Goal: Task Accomplishment & Management: Use online tool/utility

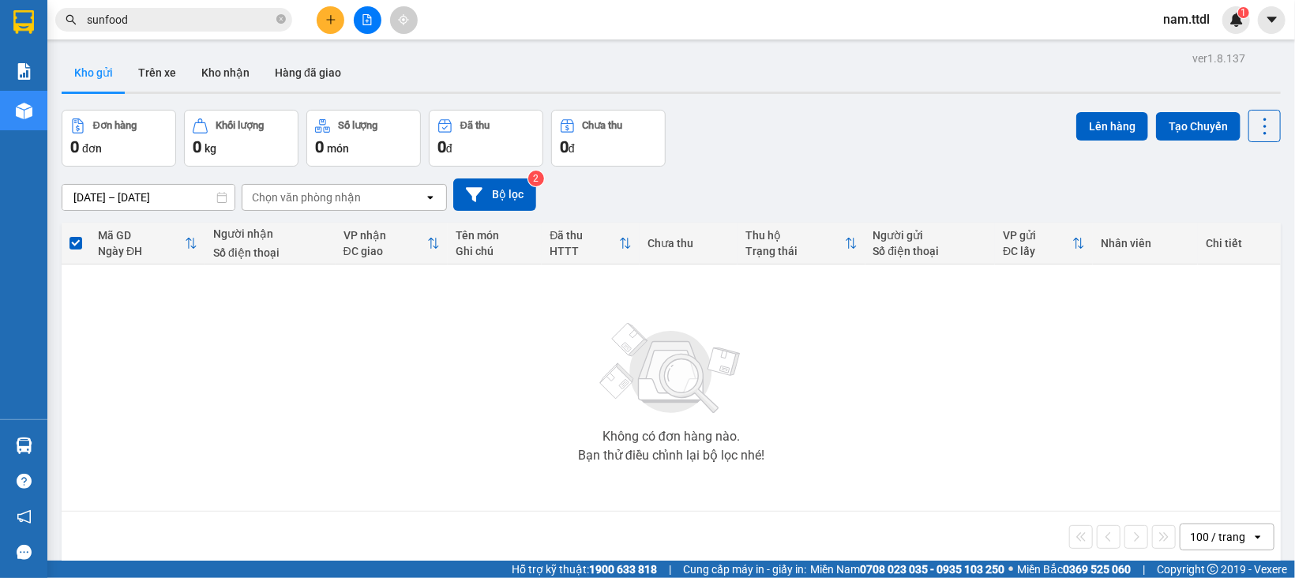
scroll to position [72, 0]
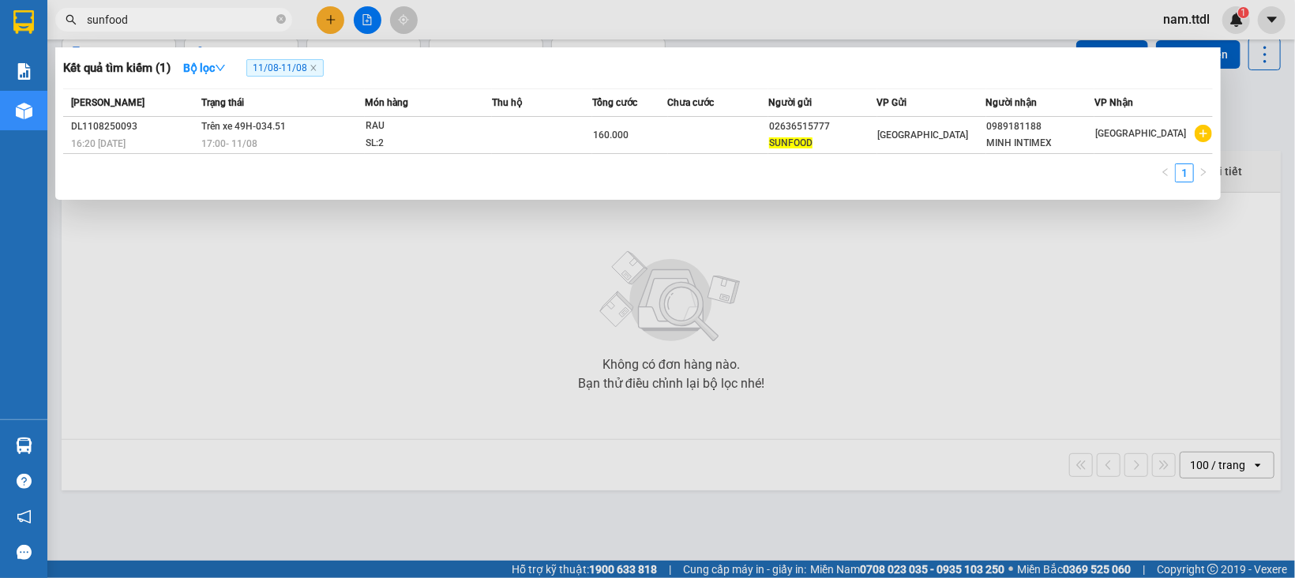
click at [182, 26] on input "sunfood" at bounding box center [180, 19] width 186 height 17
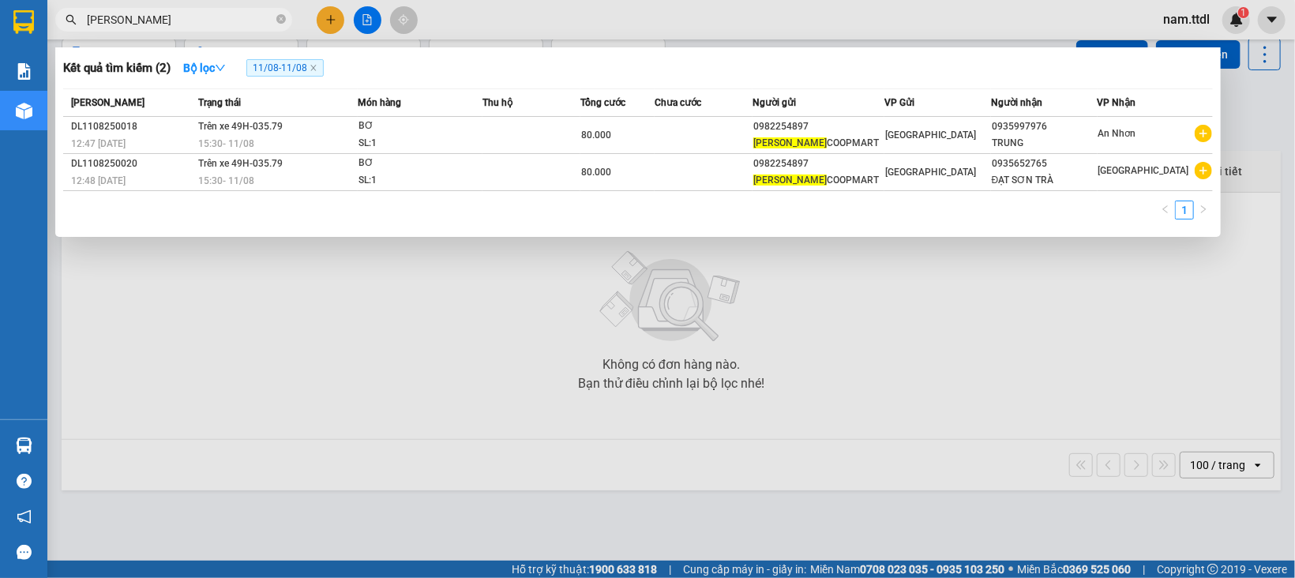
click at [562, 287] on div at bounding box center [647, 289] width 1295 height 578
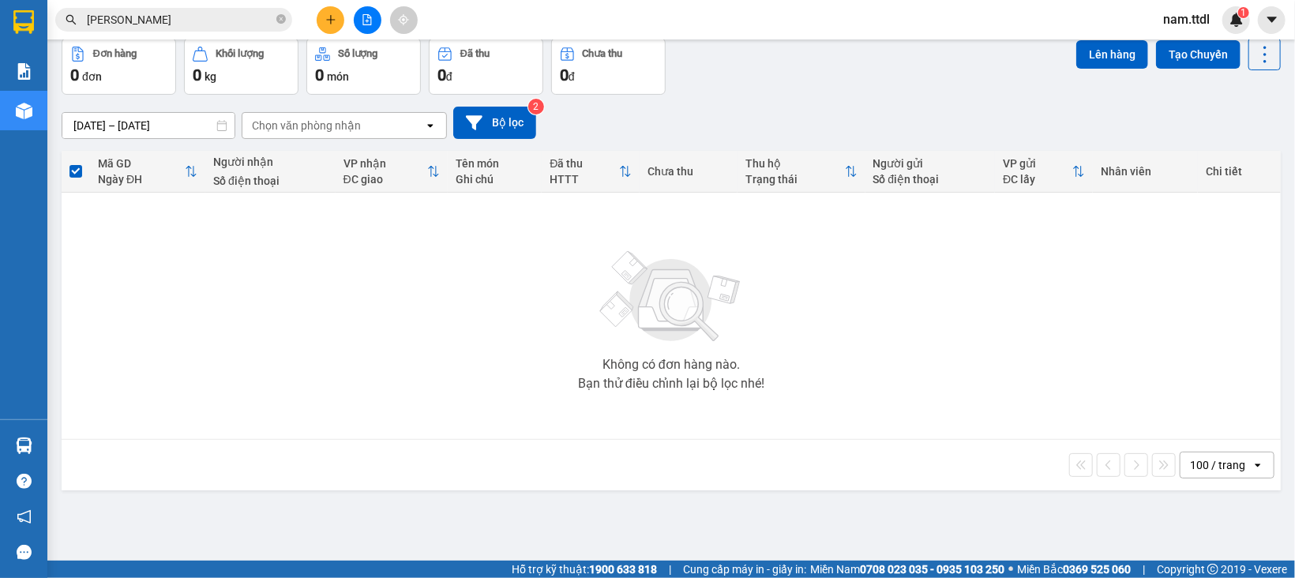
click at [193, 19] on input "[PERSON_NAME]" at bounding box center [180, 19] width 186 height 17
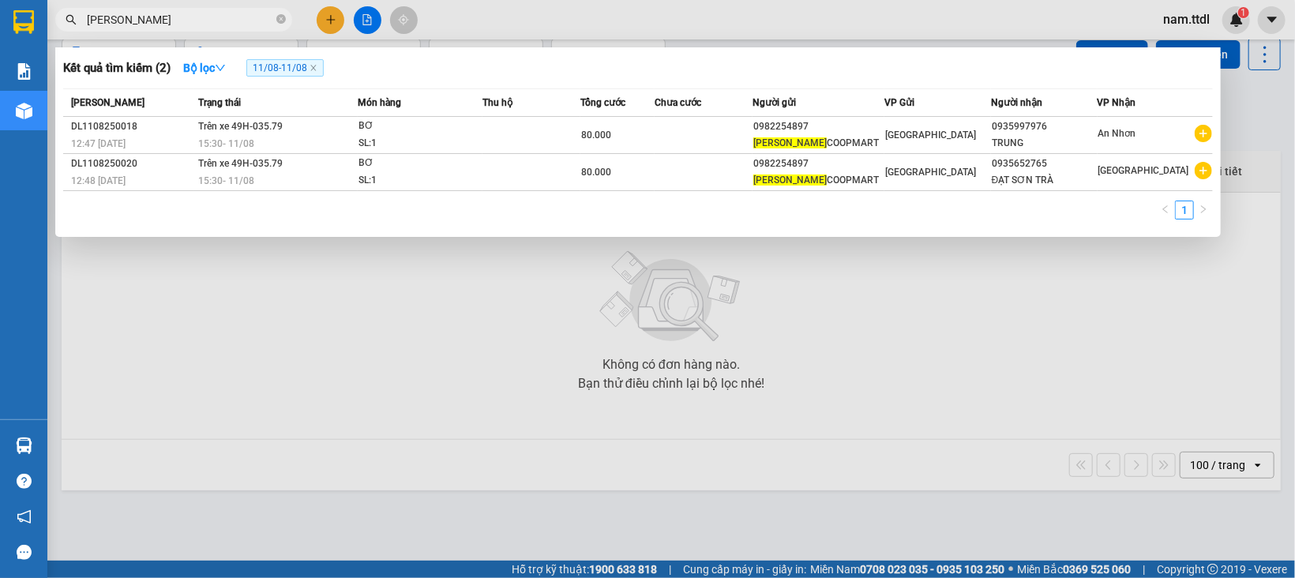
click at [193, 19] on input "[PERSON_NAME]" at bounding box center [180, 19] width 186 height 17
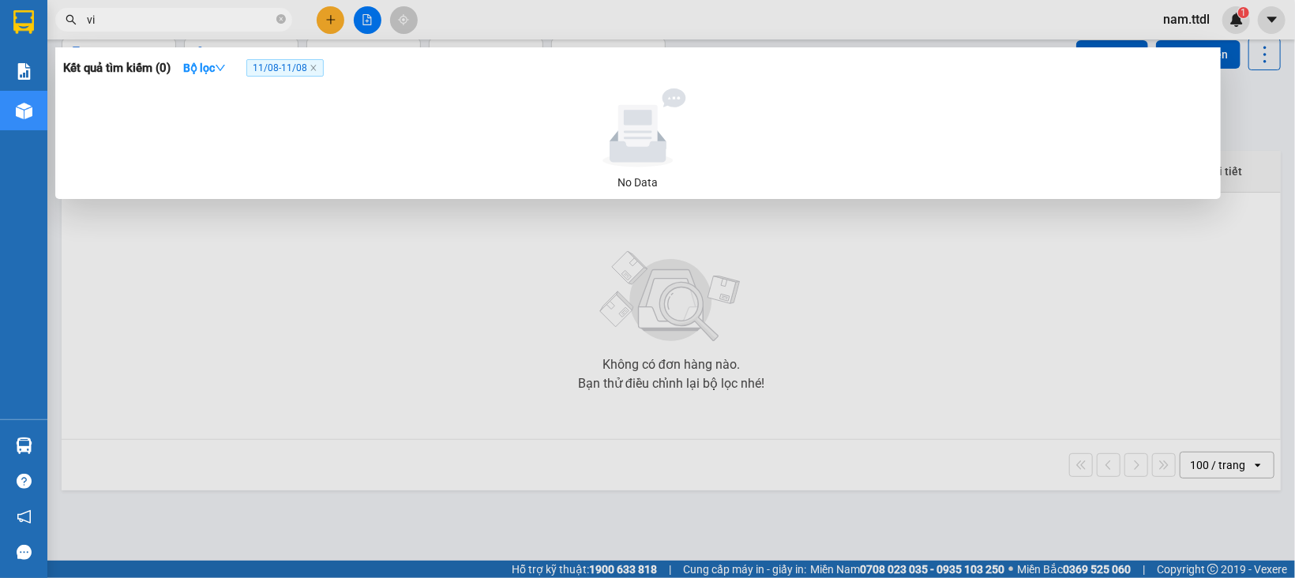
type input "v"
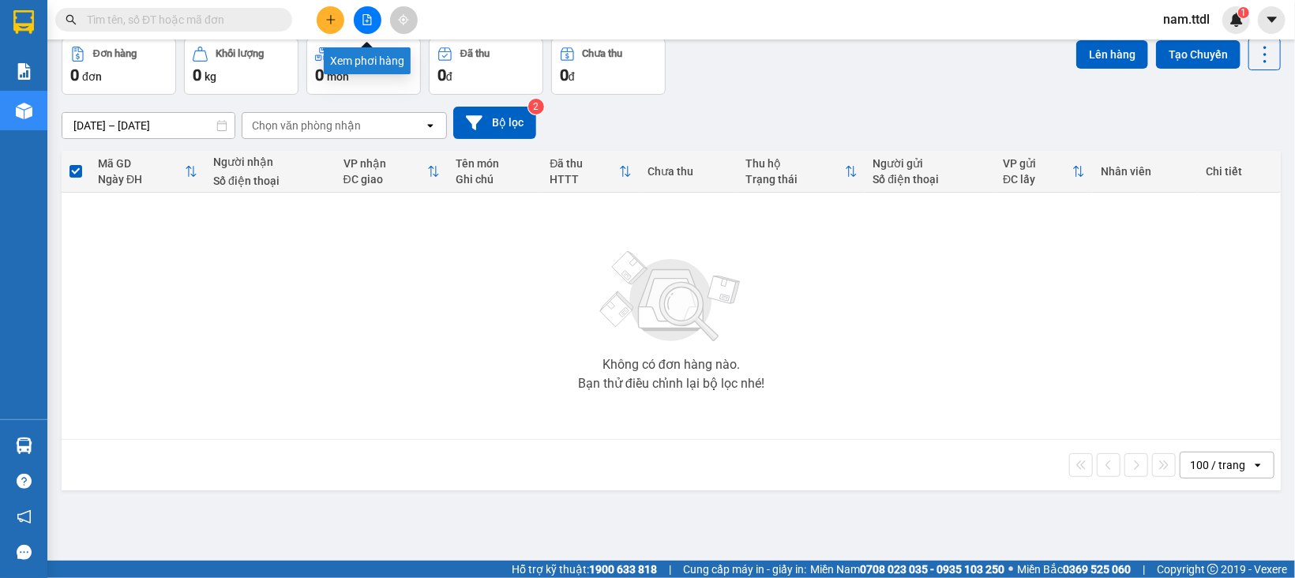
click at [372, 21] on icon "file-add" at bounding box center [367, 19] width 11 height 11
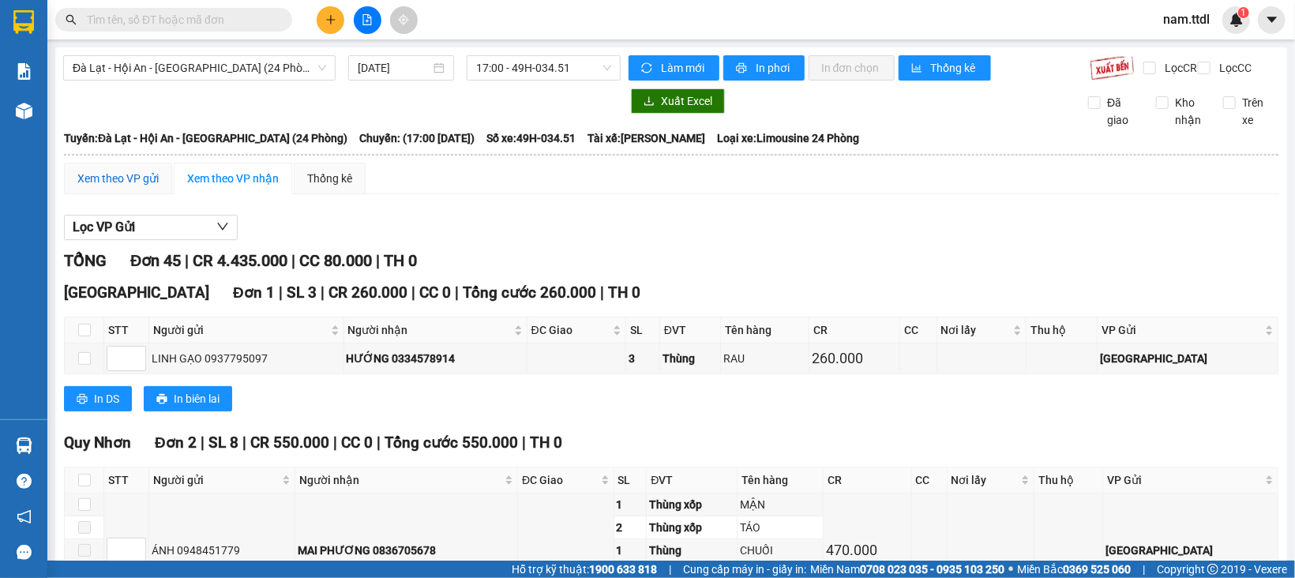
click at [122, 187] on div "Xem theo VP gửi" at bounding box center [117, 178] width 81 height 17
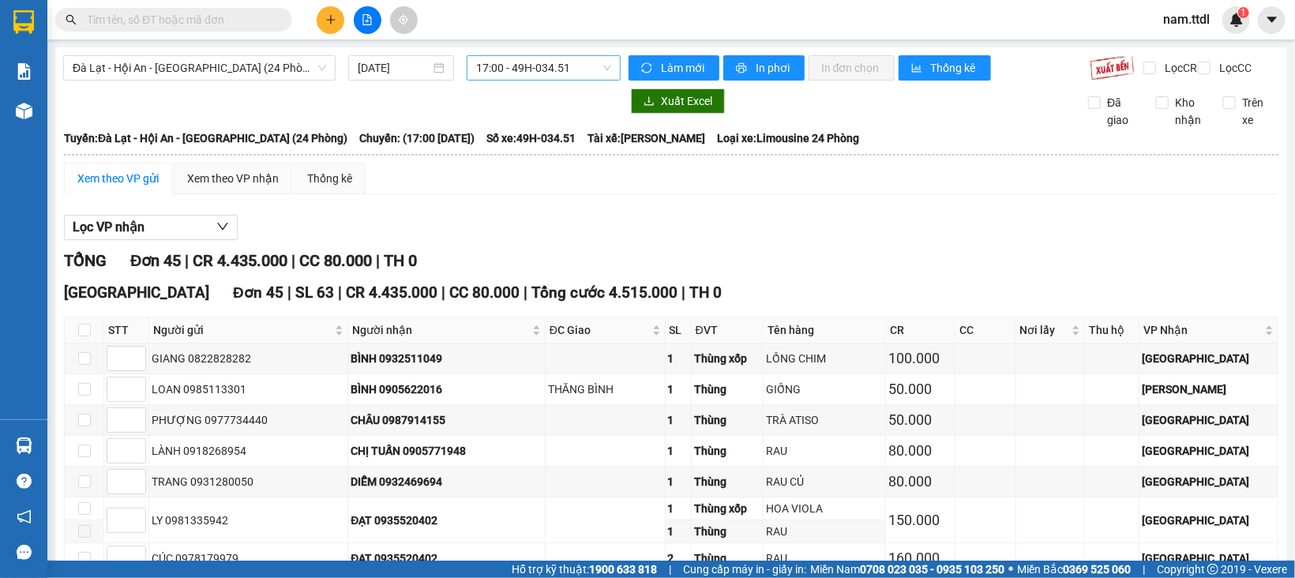
click at [542, 66] on span "17:00 - 49H-034.51" at bounding box center [543, 68] width 135 height 24
click at [257, 58] on span "Đà Lạt - Hội An - [GEOGRAPHIC_DATA] (24 Phòng)" at bounding box center [199, 68] width 253 height 24
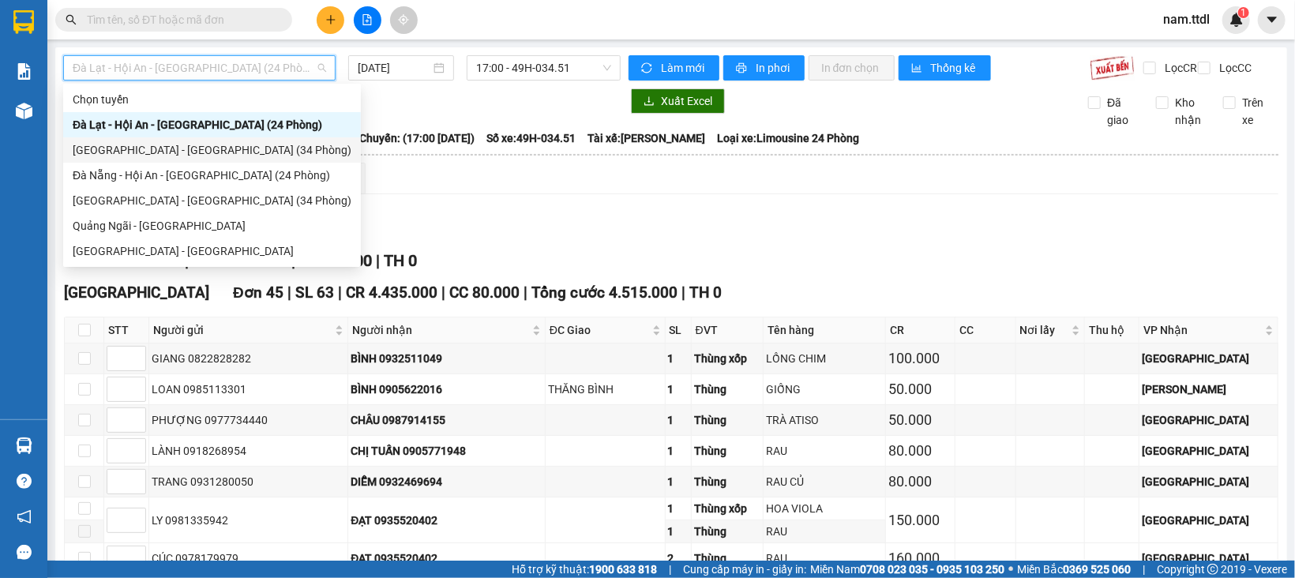
click at [148, 143] on div "[GEOGRAPHIC_DATA] - [GEOGRAPHIC_DATA] (34 Phòng)" at bounding box center [212, 149] width 279 height 17
type input "[DATE]"
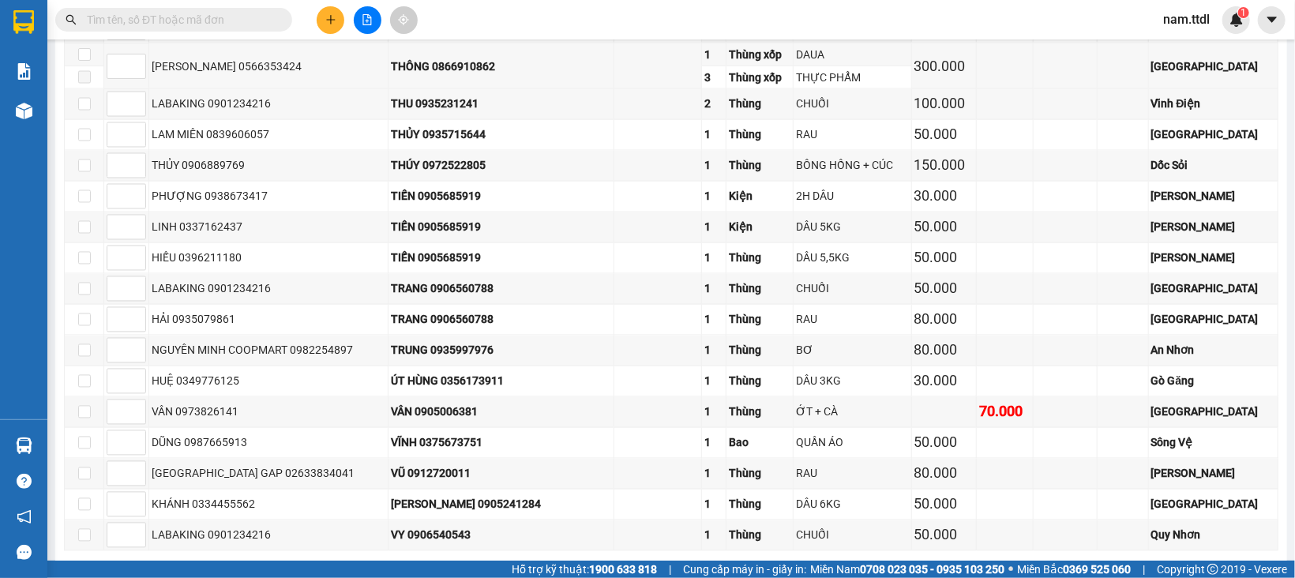
scroll to position [1485, 0]
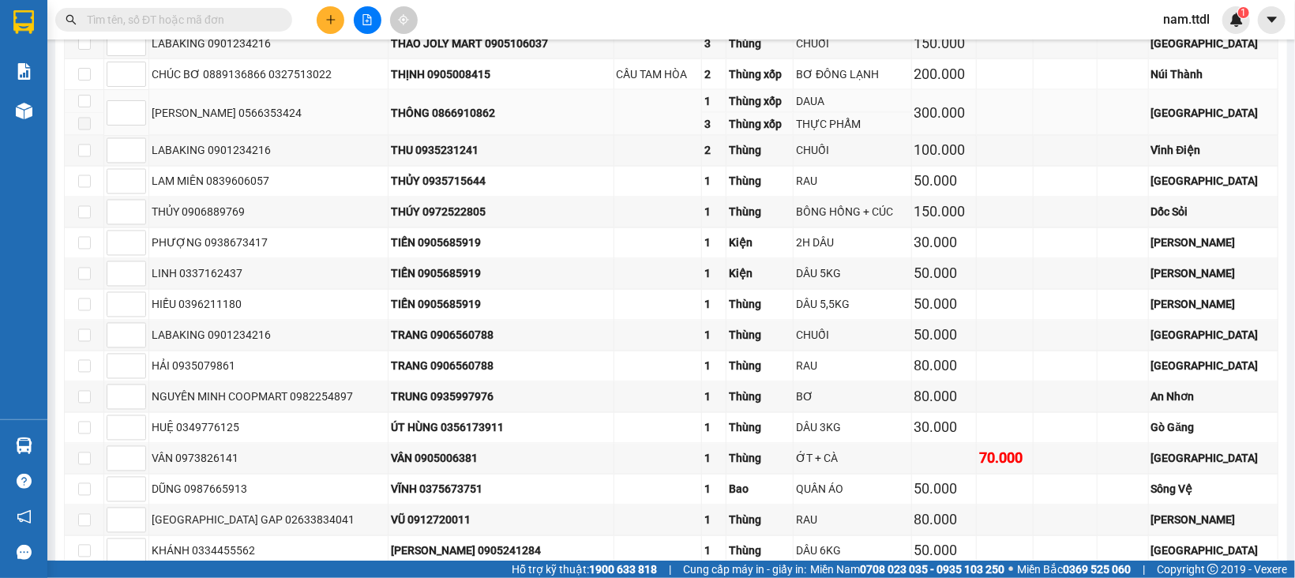
click at [253, 135] on td "[PERSON_NAME] 0566353424" at bounding box center [268, 113] width 239 height 46
copy div "0566353424"
click at [206, 23] on input "text" at bounding box center [180, 19] width 186 height 17
paste input "0566353424"
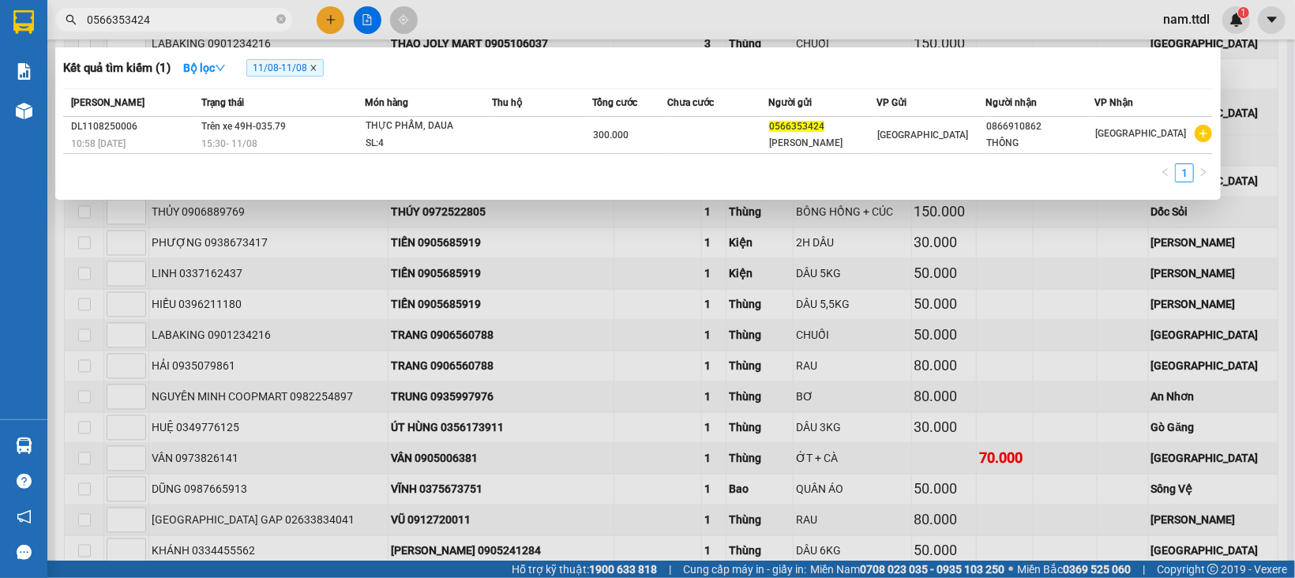
type input "0566353424"
click at [317, 66] on icon "close" at bounding box center [314, 68] width 8 height 8
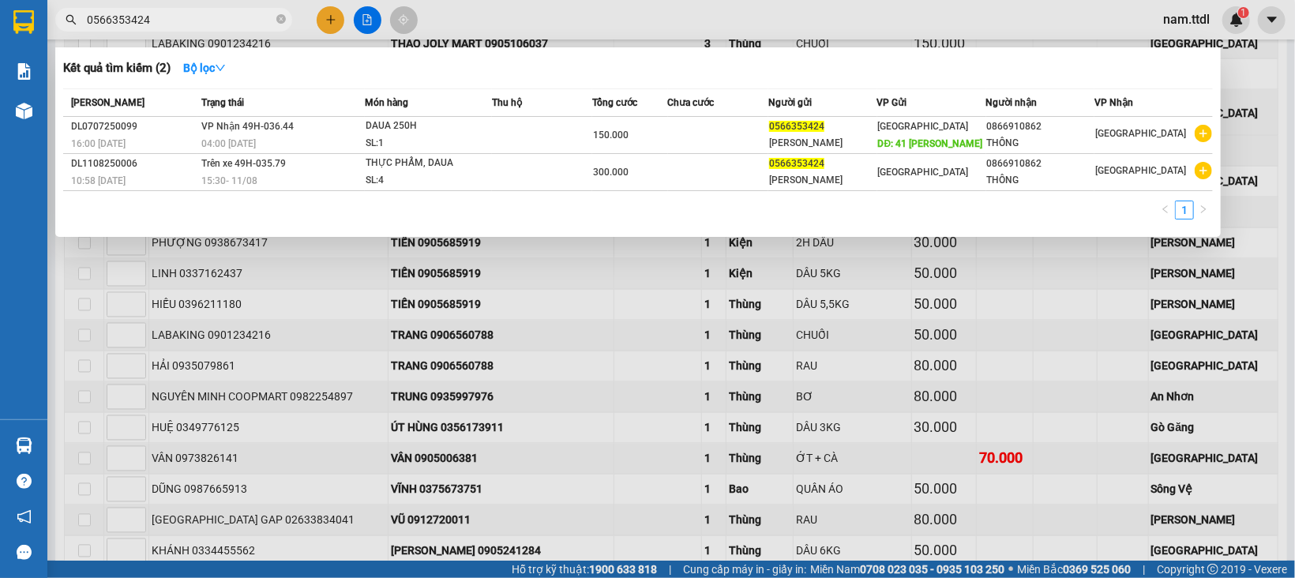
click at [629, 338] on div at bounding box center [647, 289] width 1295 height 578
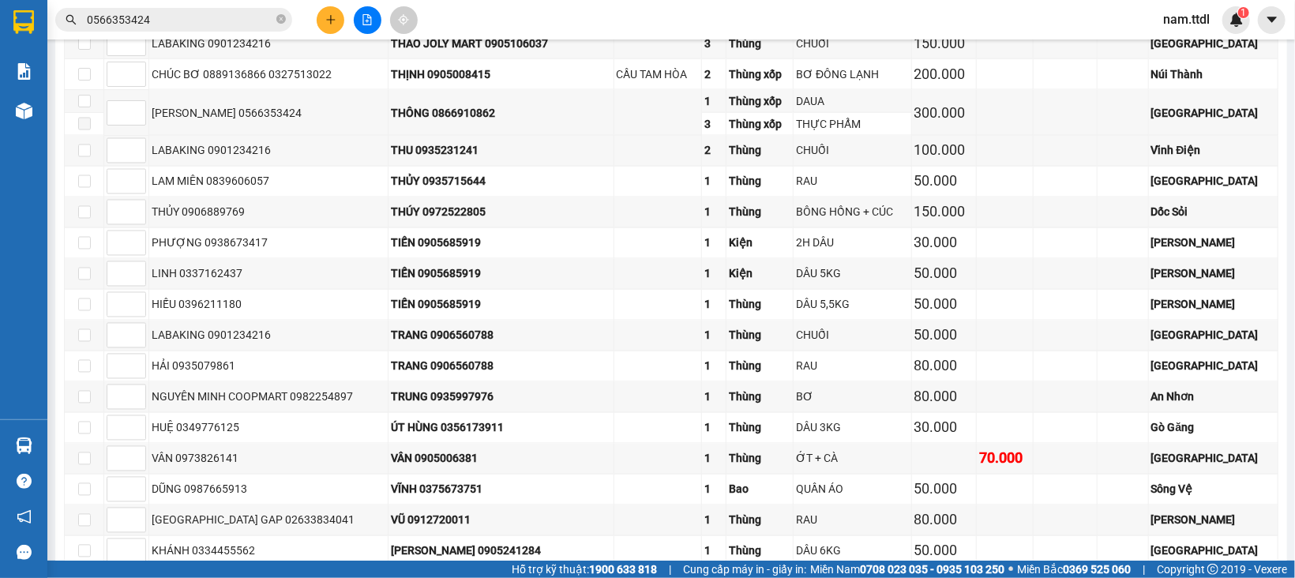
click at [220, 20] on input "0566353424" at bounding box center [180, 19] width 186 height 17
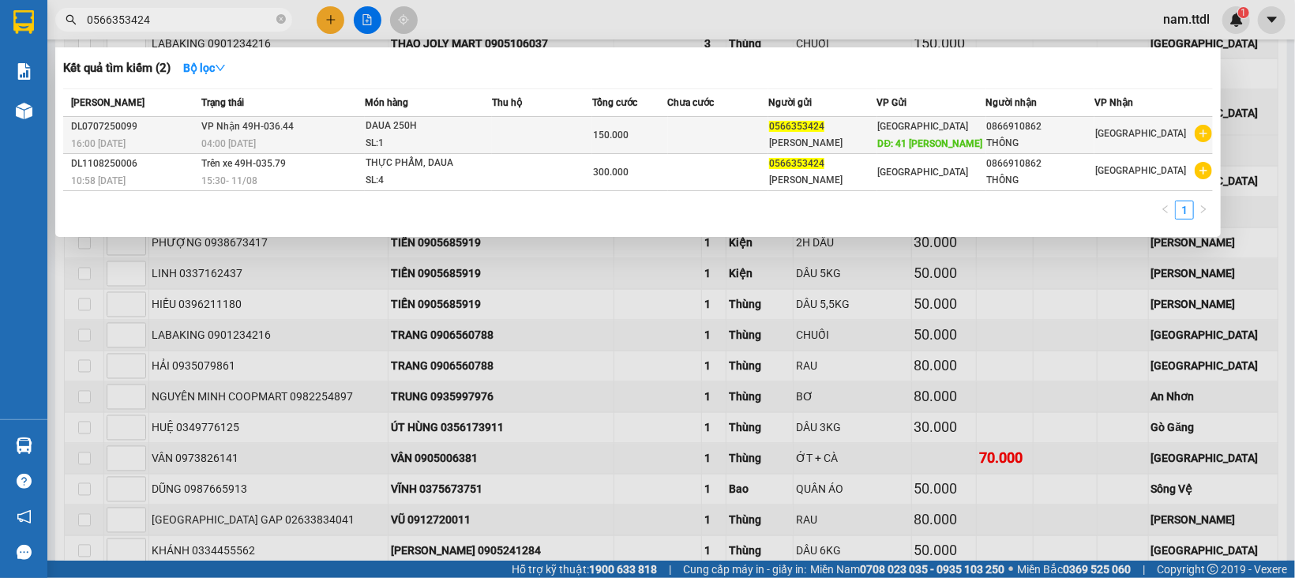
click at [491, 130] on span "DAUA 250H SL: 1" at bounding box center [429, 135] width 126 height 34
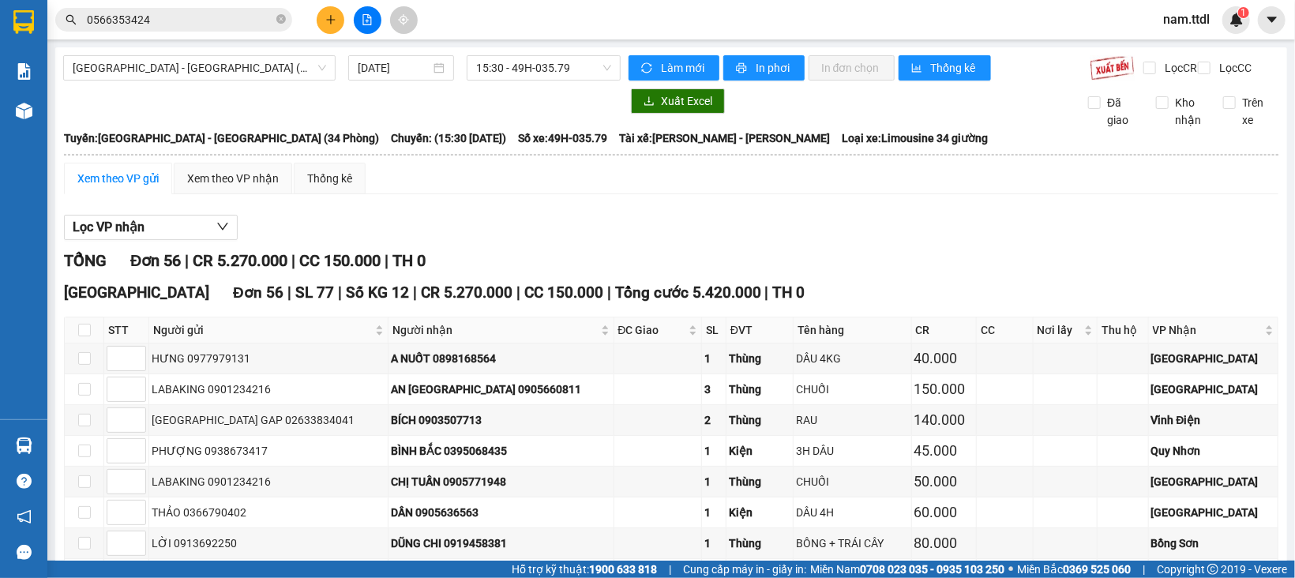
click at [238, 15] on input "0566353424" at bounding box center [180, 19] width 186 height 17
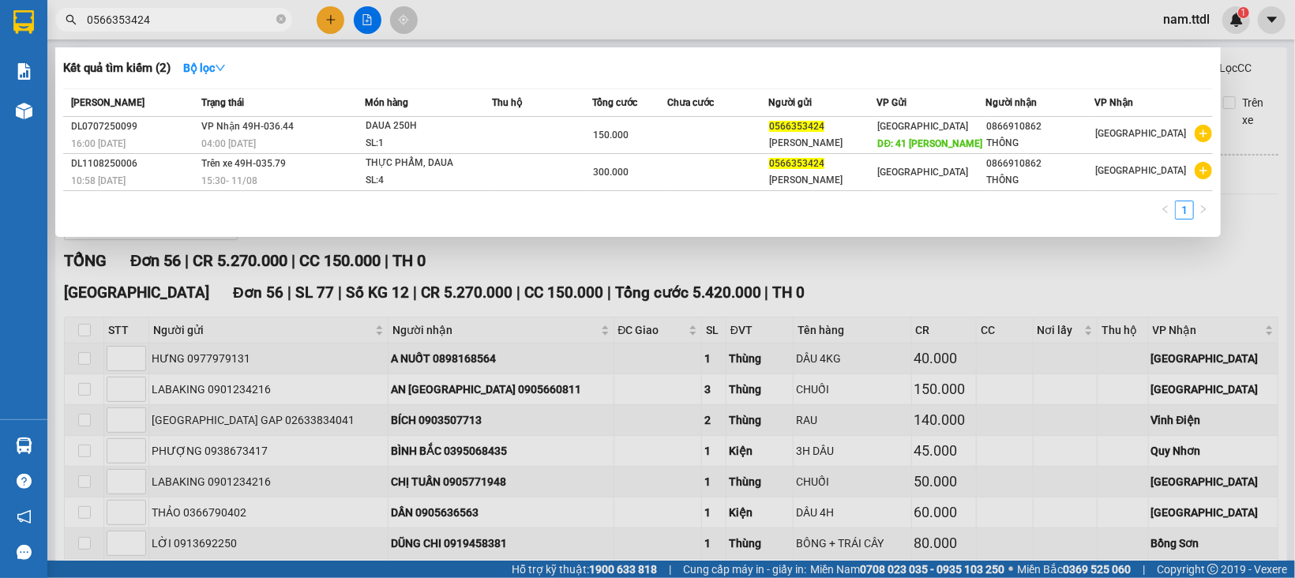
click at [252, 24] on input "0566353424" at bounding box center [180, 19] width 186 height 17
click at [226, 68] on icon "down" at bounding box center [220, 67] width 11 height 11
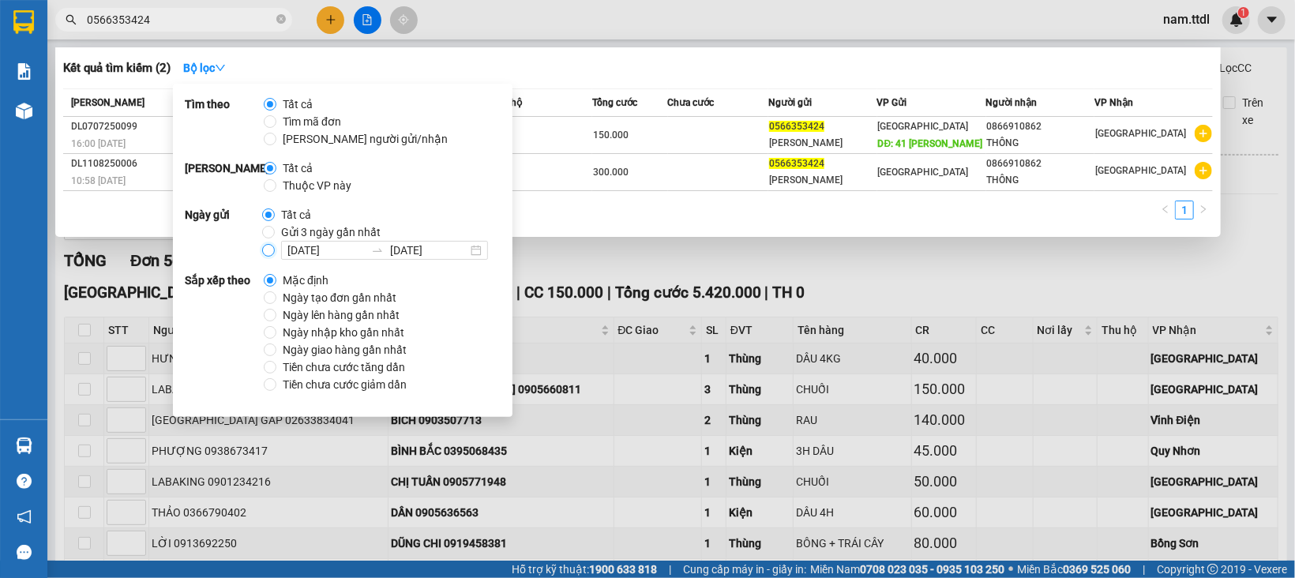
click at [262, 248] on input "[DATE] [DATE]" at bounding box center [268, 250] width 13 height 13
radio input "true"
radio input "false"
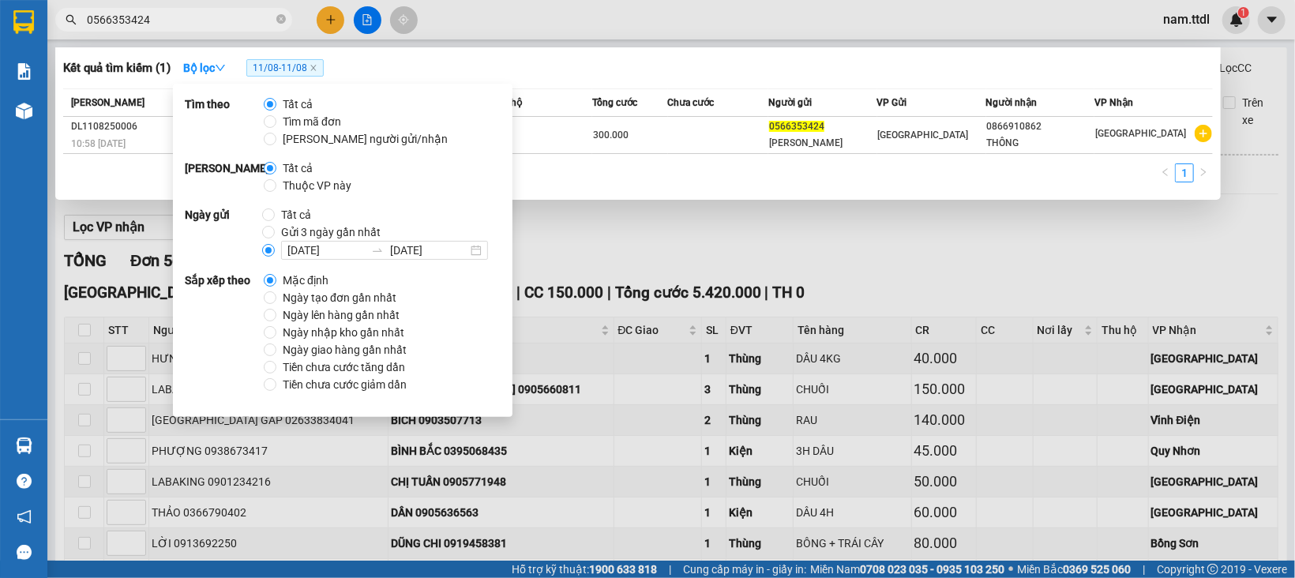
click at [718, 190] on div "1" at bounding box center [638, 177] width 1150 height 28
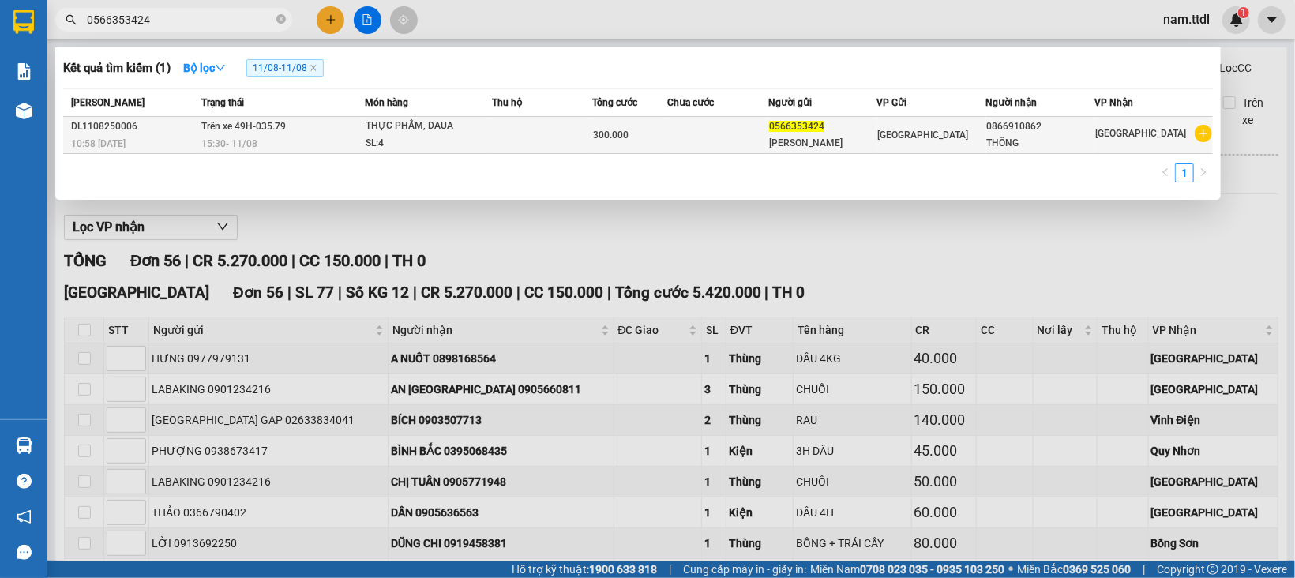
click at [430, 124] on div "THỰC PHẨM, DAUA" at bounding box center [425, 126] width 118 height 17
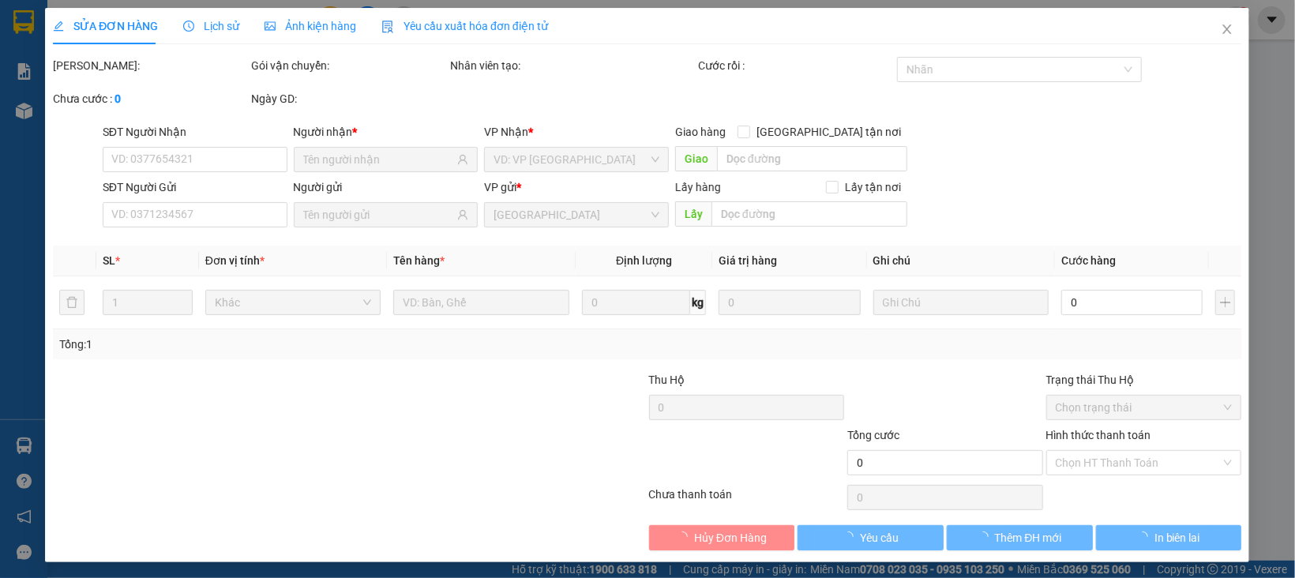
type input "0866910862"
type input "0566353424"
type input "300.000"
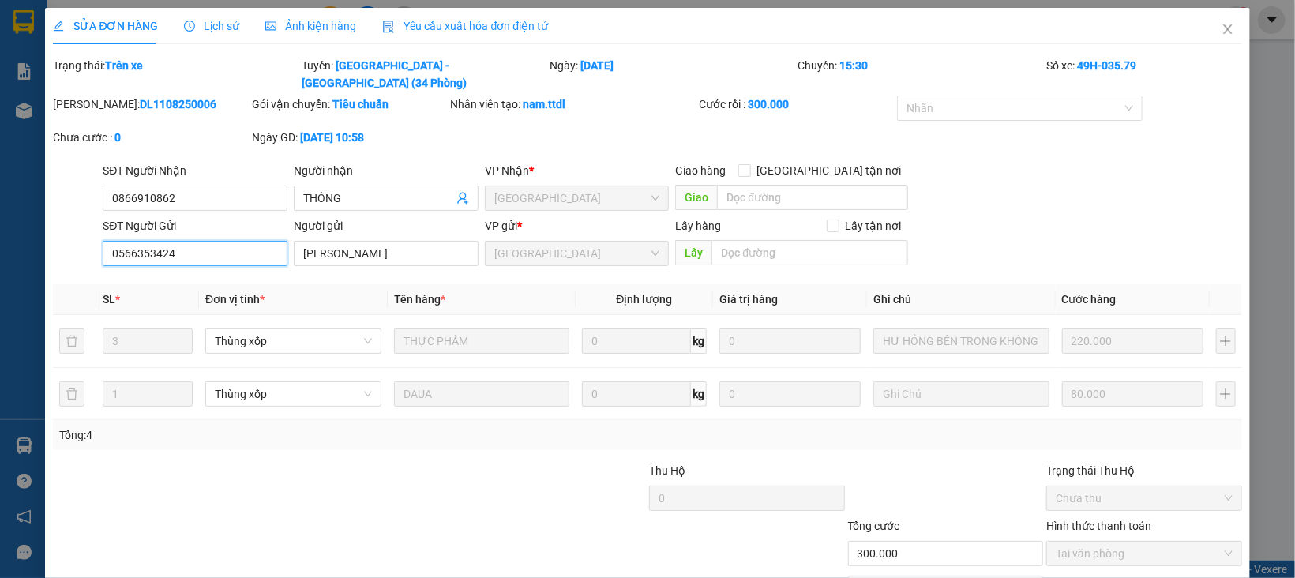
click at [195, 241] on input "0566353424" at bounding box center [195, 253] width 185 height 25
